Goal: Task Accomplishment & Management: Manage account settings

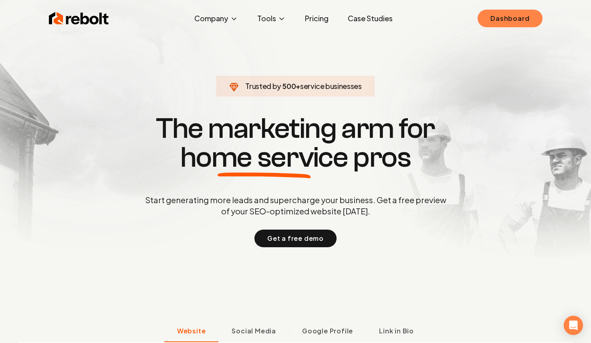
click at [516, 19] on link "Dashboard" at bounding box center [510, 19] width 65 height 18
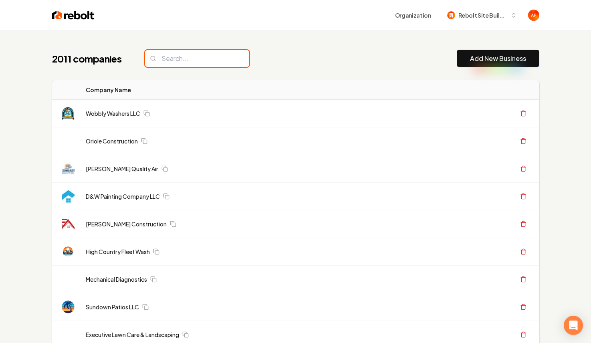
click at [184, 59] on input "search" at bounding box center [197, 58] width 104 height 17
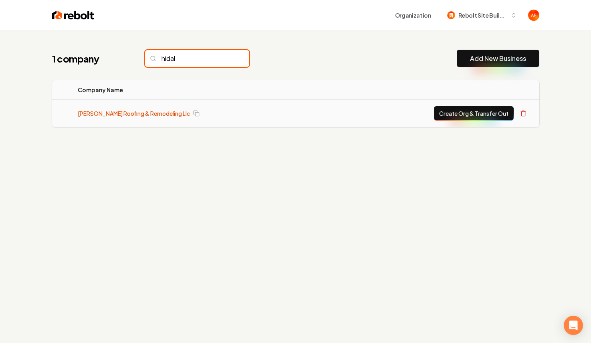
type input "hidal"
click at [105, 112] on link "[PERSON_NAME] Roofing & Remodeling Llc" at bounding box center [134, 113] width 112 height 8
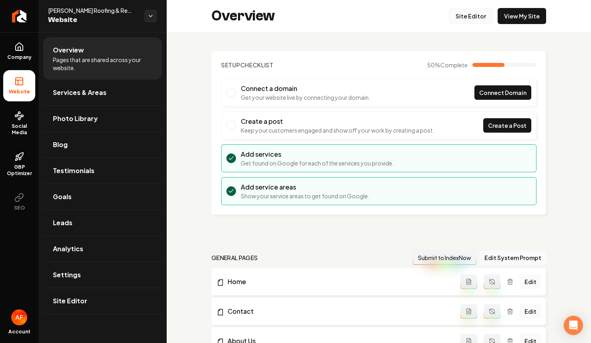
click at [476, 18] on link "Site Editor" at bounding box center [471, 16] width 44 height 16
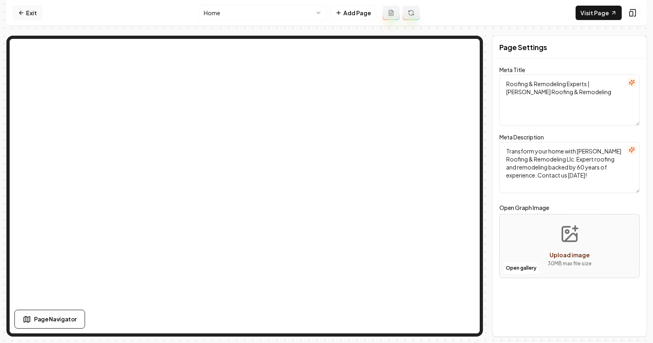
click at [25, 16] on link "Exit" at bounding box center [27, 13] width 29 height 14
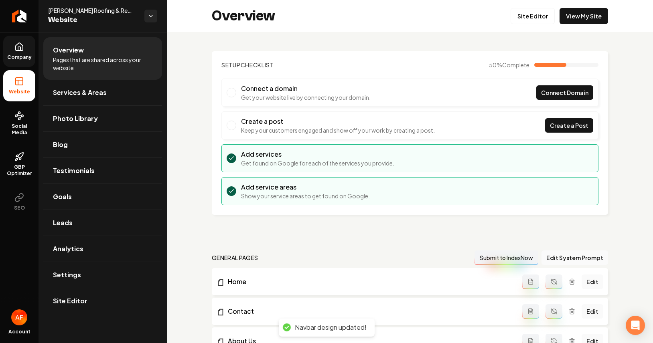
click at [20, 50] on icon at bounding box center [19, 47] width 7 height 8
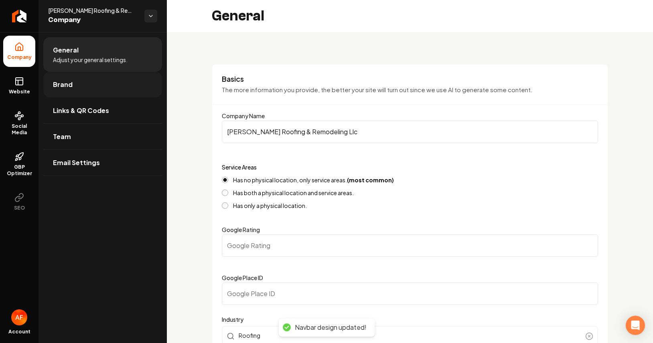
click at [76, 83] on link "Brand" at bounding box center [102, 85] width 119 height 26
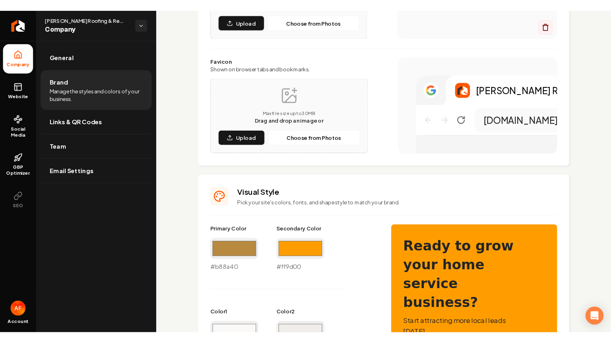
scroll to position [592, 0]
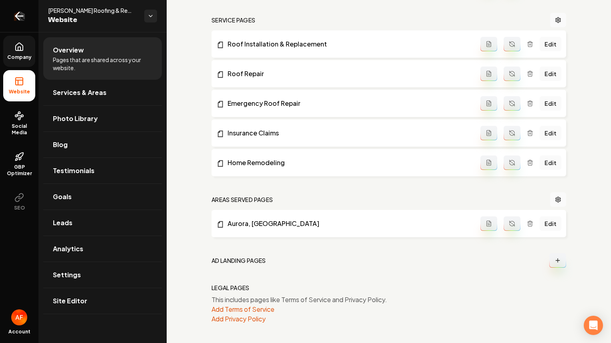
scroll to position [358, 0]
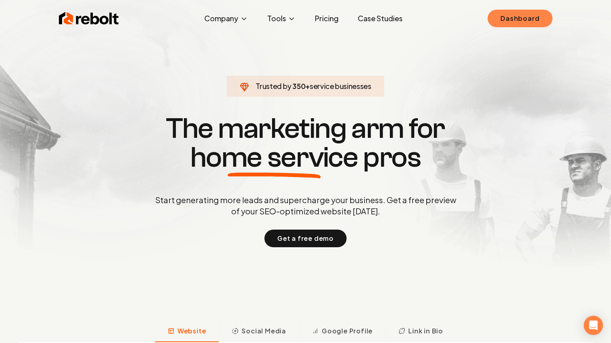
click at [506, 16] on link "Dashboard" at bounding box center [520, 19] width 65 height 18
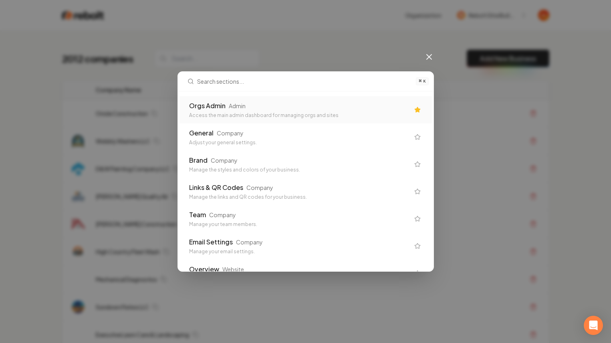
click at [272, 106] on div "Orgs Admin Admin" at bounding box center [299, 106] width 220 height 10
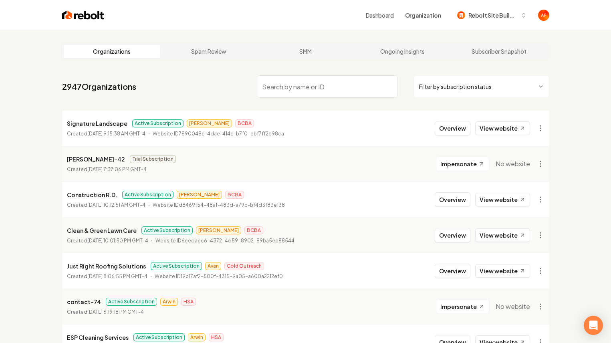
click at [513, 99] on nav "2947 Organizations Filter by subscription status" at bounding box center [305, 89] width 487 height 35
click at [509, 85] on html "Dashboard Organization Rebolt Site Builder Organizations Spam Review SMM Ongoin…" at bounding box center [305, 171] width 611 height 343
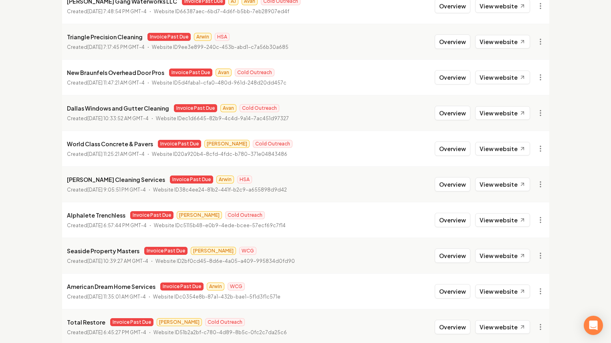
scroll to position [281, 0]
